Goal: Information Seeking & Learning: Learn about a topic

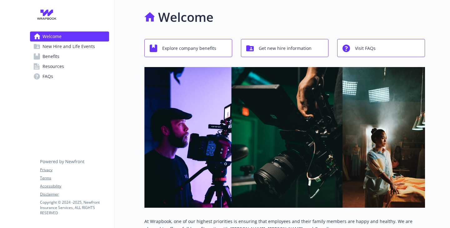
click at [63, 52] on span "New Hire and Life Events" at bounding box center [68, 47] width 52 height 10
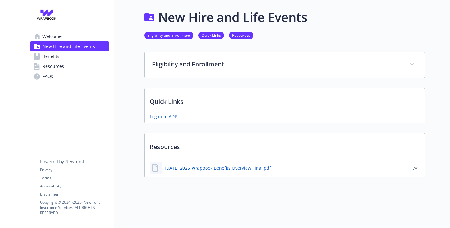
scroll to position [31, 0]
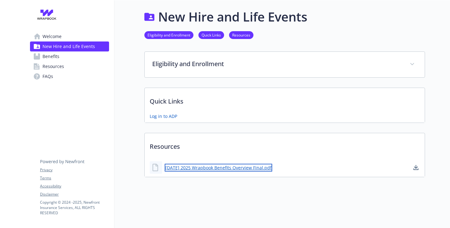
click at [210, 167] on link "12.17.24 2025 Wrapbook Benefits Overview Final.pdf" at bounding box center [218, 168] width 107 height 8
click at [57, 40] on span "Welcome" at bounding box center [51, 37] width 19 height 10
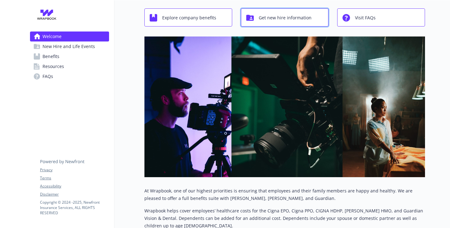
click at [309, 27] on button "Get new hire information" at bounding box center [285, 17] width 88 height 18
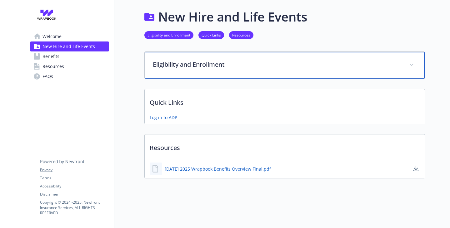
click at [183, 60] on p "Eligibility and Enrollment" at bounding box center [277, 64] width 249 height 9
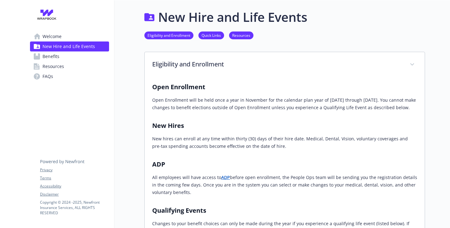
click at [52, 72] on span "Resources" at bounding box center [53, 67] width 22 height 10
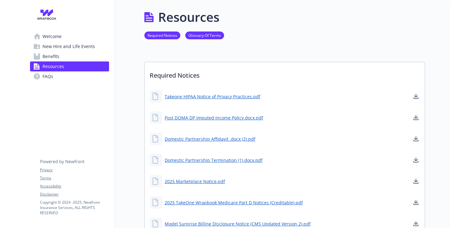
click at [40, 80] on icon at bounding box center [37, 76] width 6 height 6
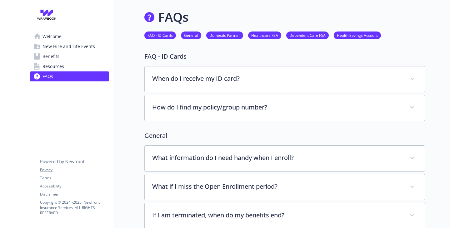
click at [64, 42] on link "Welcome" at bounding box center [69, 37] width 79 height 10
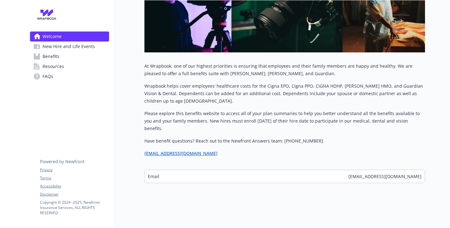
scroll to position [219, 0]
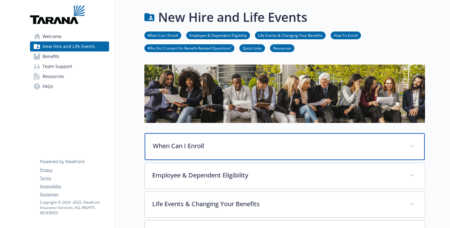
click at [152, 160] on div "When Can I Enroll" at bounding box center [285, 146] width 280 height 27
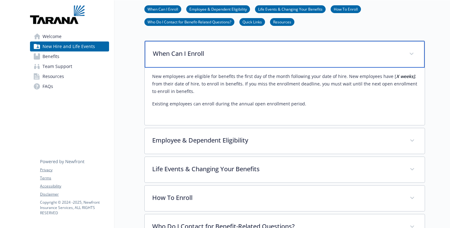
scroll to position [94, 0]
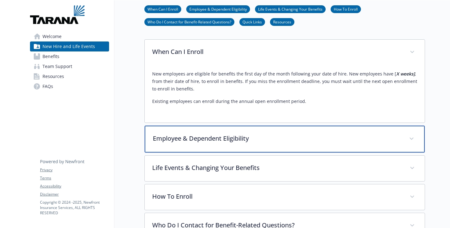
click at [152, 153] on div "Employee & Dependent Eligibility" at bounding box center [285, 139] width 280 height 27
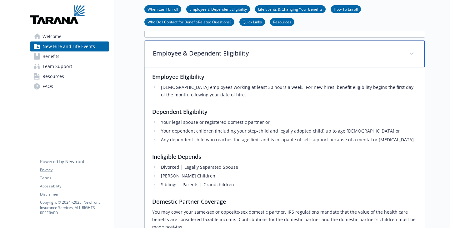
scroll to position [187, 0]
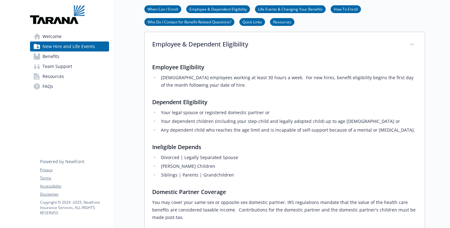
click at [60, 72] on span "Team Support" at bounding box center [57, 67] width 30 height 10
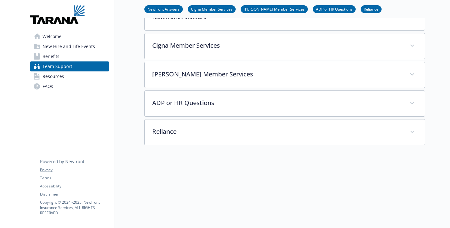
scroll to position [62, 0]
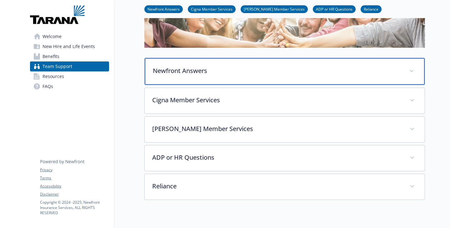
click at [176, 85] on div "Newfront Answers" at bounding box center [285, 71] width 280 height 27
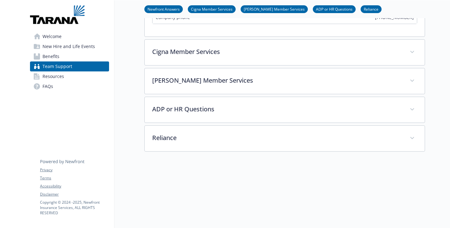
scroll to position [187, 0]
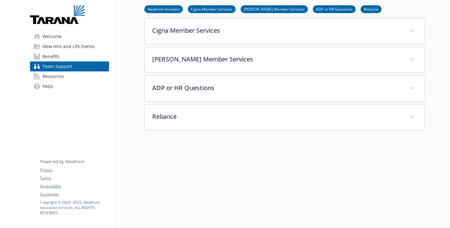
click at [64, 52] on span "New Hire and Life Events" at bounding box center [68, 47] width 52 height 10
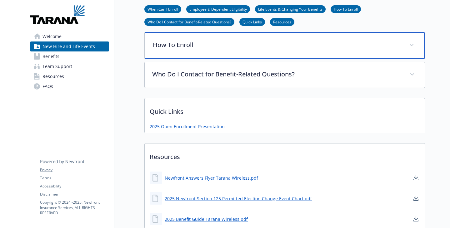
click at [172, 50] on p "How To Enroll" at bounding box center [277, 44] width 249 height 9
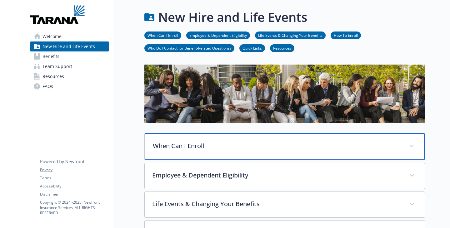
click at [192, 155] on div "When Can I Enroll" at bounding box center [285, 146] width 280 height 27
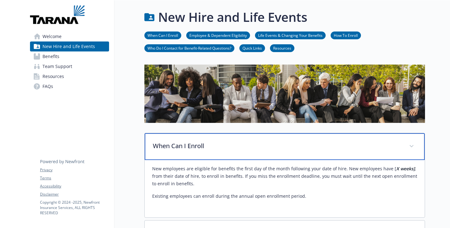
scroll to position [94, 0]
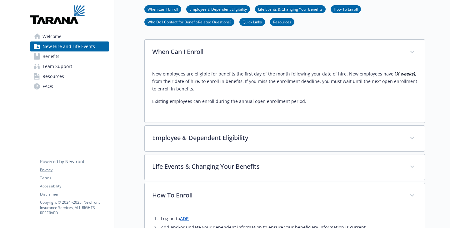
click at [64, 72] on span "Team Support" at bounding box center [57, 67] width 30 height 10
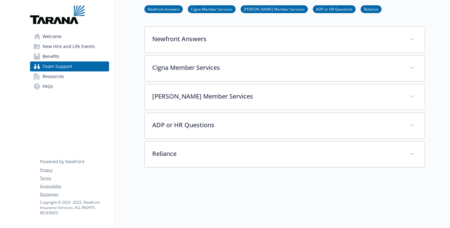
click at [62, 82] on span "Resources" at bounding box center [53, 77] width 22 height 10
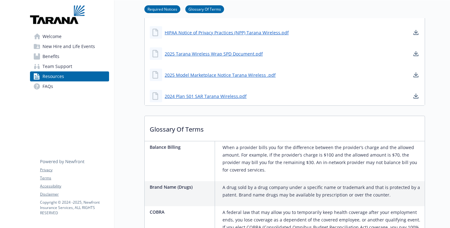
scroll to position [375, 0]
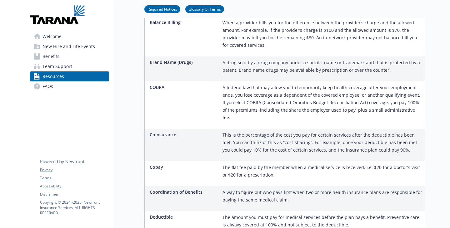
click at [67, 92] on link "FAQs" at bounding box center [69, 87] width 79 height 10
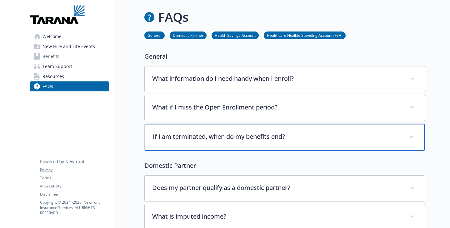
click at [244, 142] on p "If I am terminated, when do my benefits end?" at bounding box center [277, 136] width 249 height 9
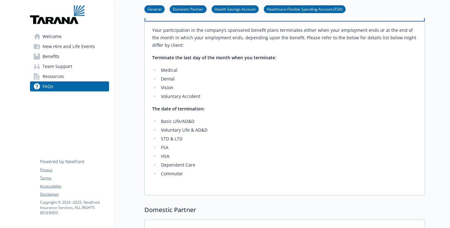
scroll to position [94, 0]
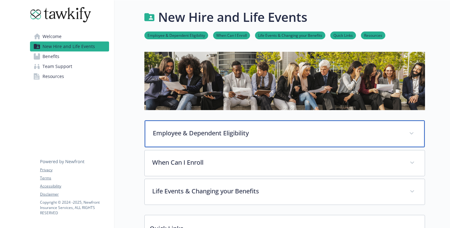
click at [243, 138] on p "Employee & Dependent Eligibility" at bounding box center [277, 133] width 249 height 9
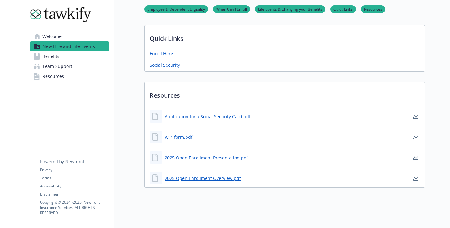
scroll to position [562, 0]
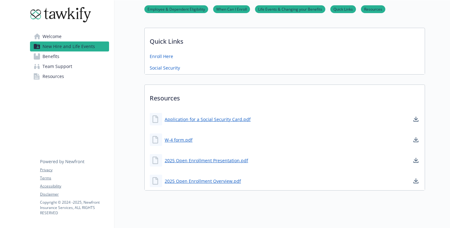
scroll to position [625, 0]
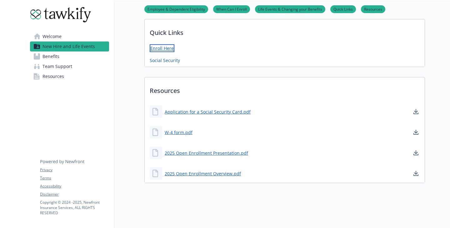
click at [150, 52] on link "Enroll Here" at bounding box center [162, 48] width 25 height 8
click at [56, 72] on span "Team Support" at bounding box center [57, 67] width 30 height 10
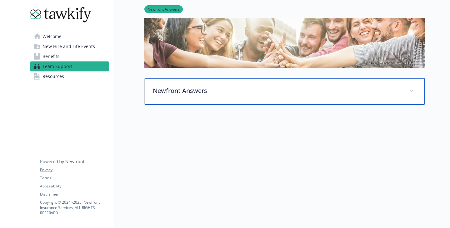
click at [192, 86] on p "Newfront Answers" at bounding box center [277, 90] width 249 height 9
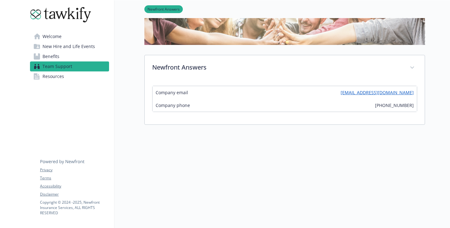
click at [70, 51] on span "New Hire and Life Events" at bounding box center [68, 47] width 52 height 10
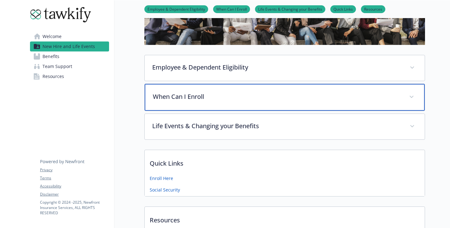
click at [176, 102] on p "When Can I Enroll" at bounding box center [277, 96] width 249 height 9
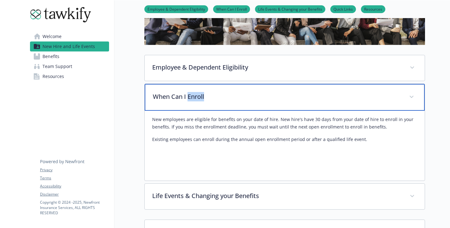
click at [176, 102] on p "When Can I Enroll" at bounding box center [277, 96] width 249 height 9
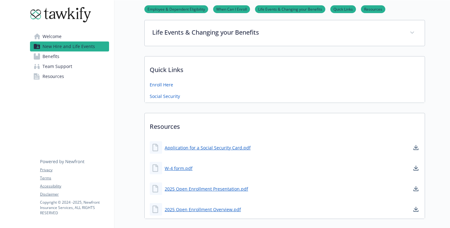
scroll to position [253, 0]
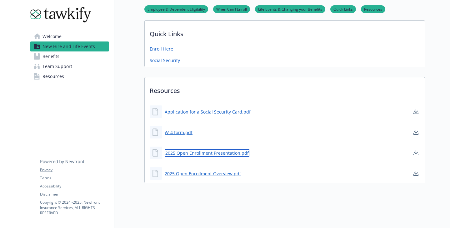
click at [214, 154] on link "2025 Open Enrollment Presentation.pdf" at bounding box center [207, 153] width 85 height 8
click at [72, 72] on span "Team Support" at bounding box center [57, 67] width 30 height 10
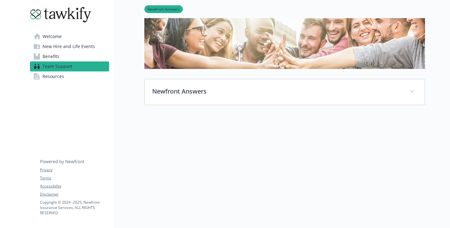
click at [71, 82] on link "Resources" at bounding box center [69, 77] width 79 height 10
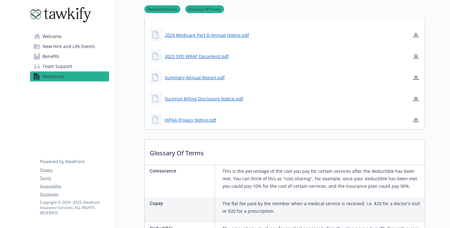
scroll to position [187, 0]
